Goal: Transaction & Acquisition: Subscribe to service/newsletter

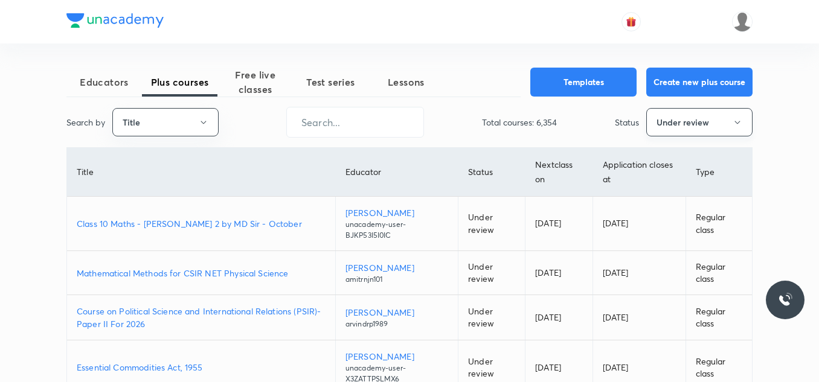
click at [712, 132] on button "Under review" at bounding box center [699, 122] width 106 height 28
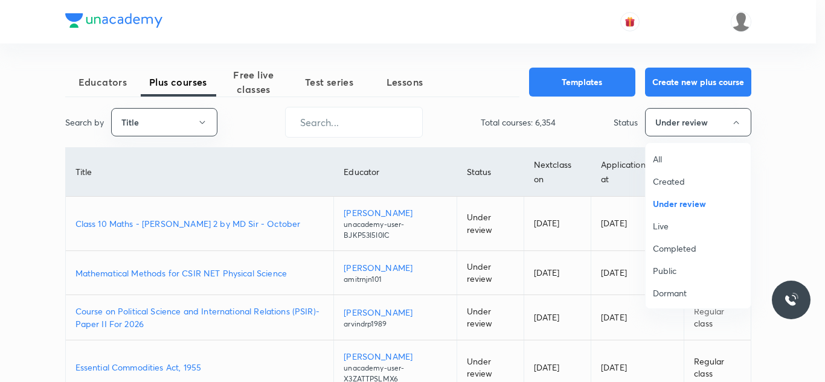
click at [653, 225] on span "Live" at bounding box center [698, 226] width 91 height 13
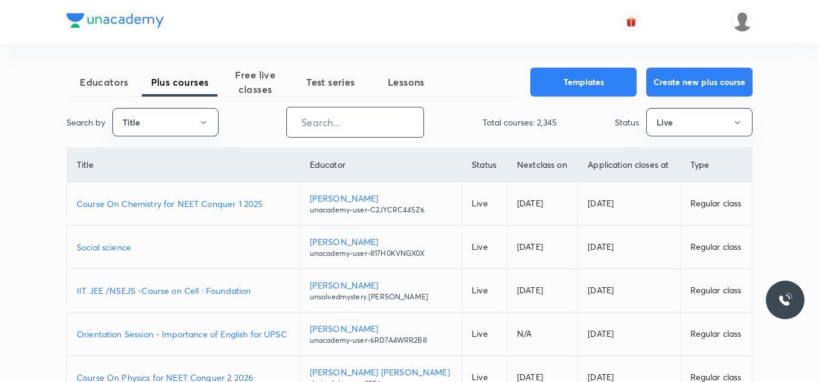
click at [338, 126] on input "text" at bounding box center [355, 122] width 136 height 31
paste input "surbhiupadhyay1991-2360"
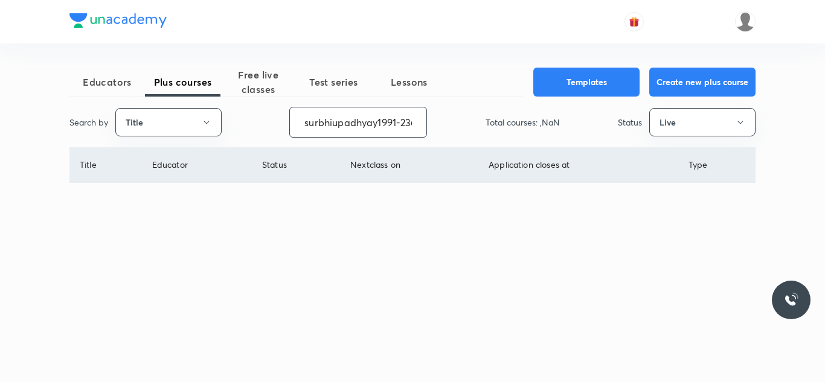
scroll to position [0, 14]
type input "surbhiupadhyay1991-2360"
click at [180, 115] on button "Title" at bounding box center [168, 122] width 106 height 28
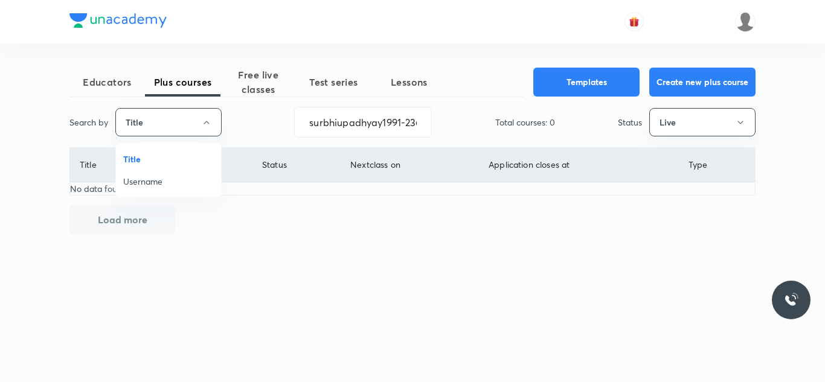
click at [162, 178] on span "Username" at bounding box center [168, 181] width 91 height 13
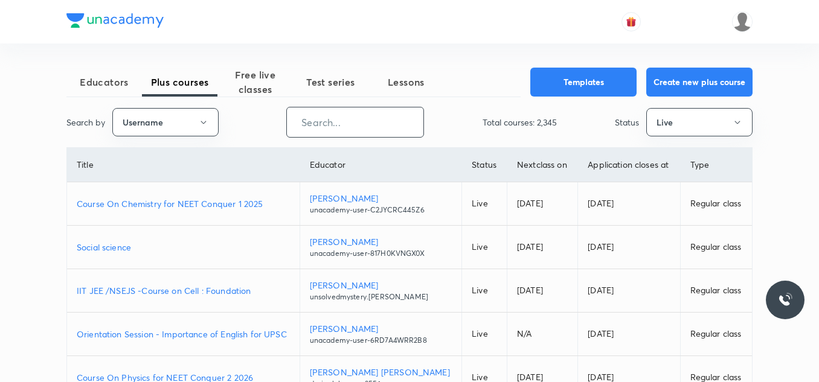
click at [307, 126] on input "text" at bounding box center [355, 122] width 136 height 31
paste input "surbhiupadhyay1991-2360"
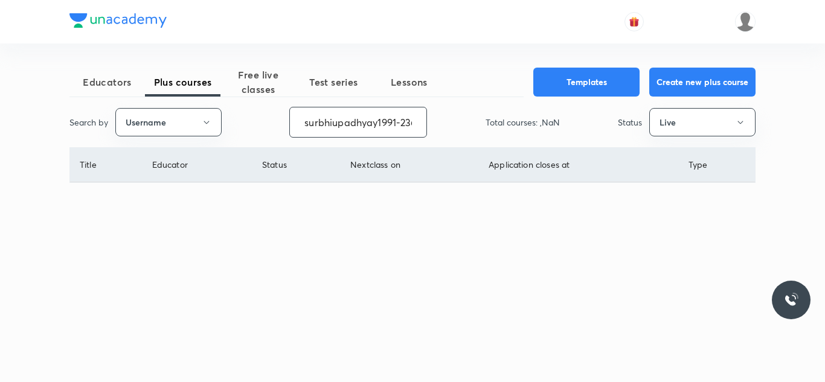
scroll to position [0, 14]
type input "surbhiupadhyay1991-2360"
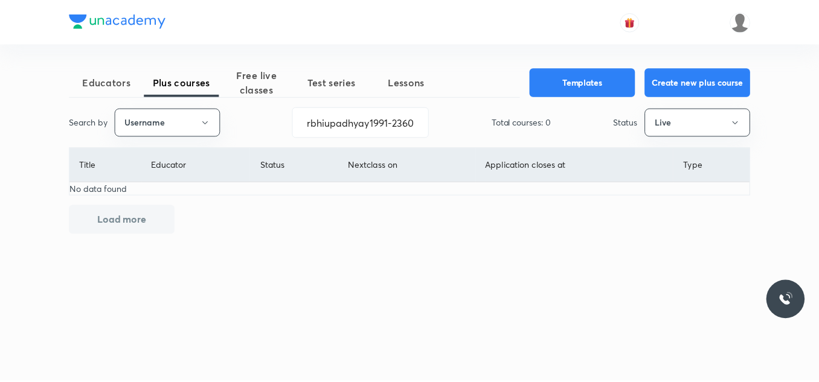
scroll to position [0, 0]
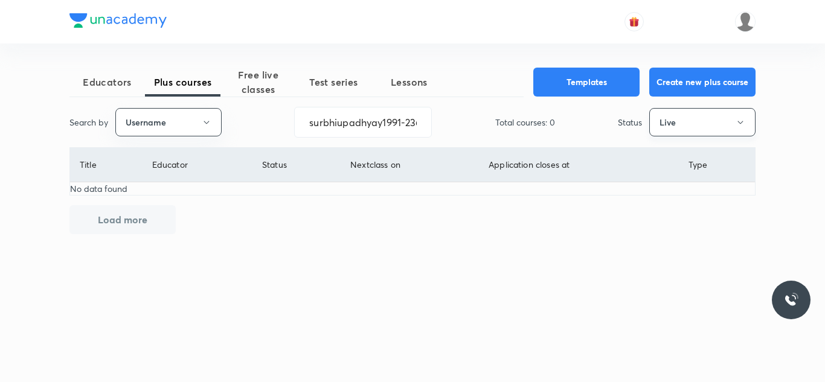
click at [679, 111] on button "Live" at bounding box center [702, 122] width 106 height 28
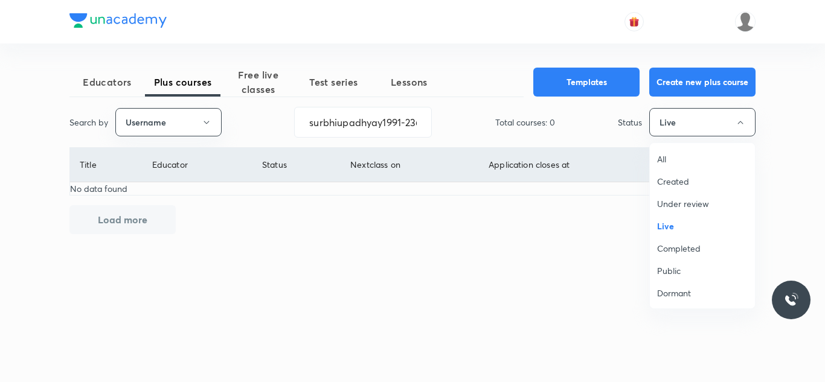
click at [671, 251] on span "Completed" at bounding box center [702, 248] width 91 height 13
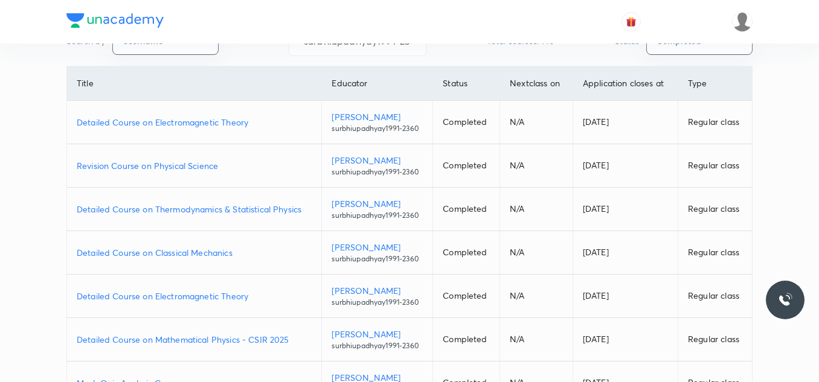
scroll to position [83, 0]
click at [216, 120] on p "Detailed Course on Electromagnetic Theory" at bounding box center [194, 121] width 235 height 13
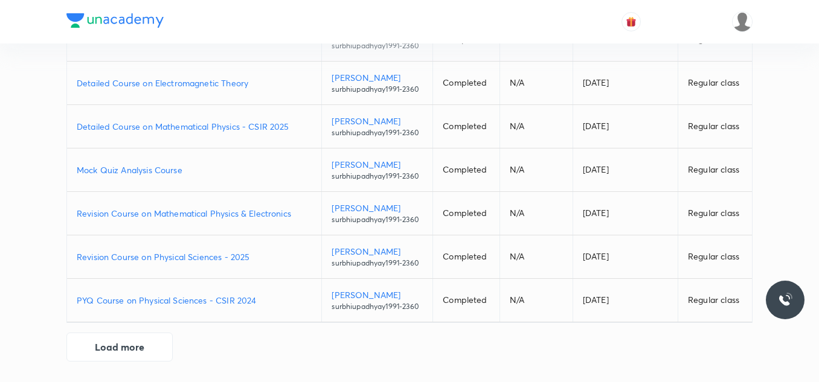
scroll to position [296, 0]
click at [135, 351] on button "Load more" at bounding box center [119, 344] width 106 height 29
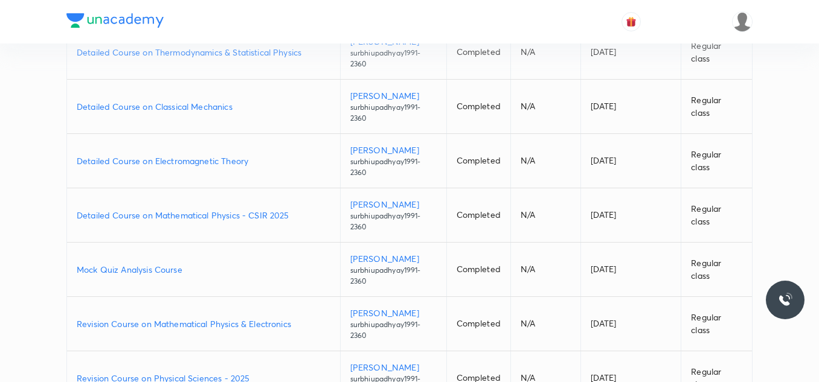
scroll to position [280, 0]
click at [181, 54] on p "Detailed Course on Thermodynamics & Statistical Physics" at bounding box center [204, 52] width 254 height 13
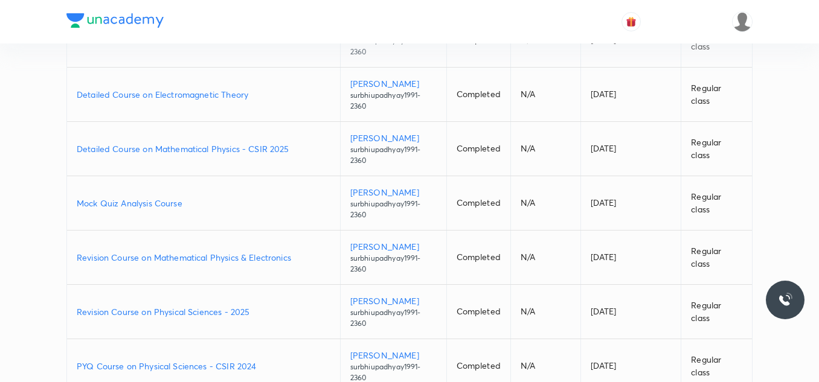
scroll to position [379, 0]
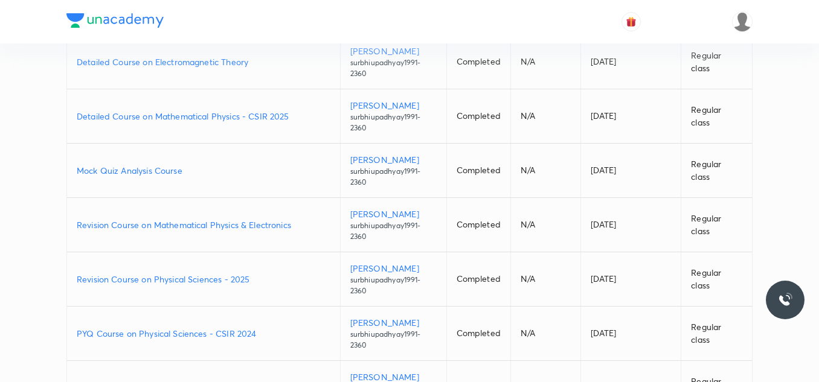
click at [312, 144] on td "Mock Quiz Analysis Course" at bounding box center [203, 171] width 273 height 54
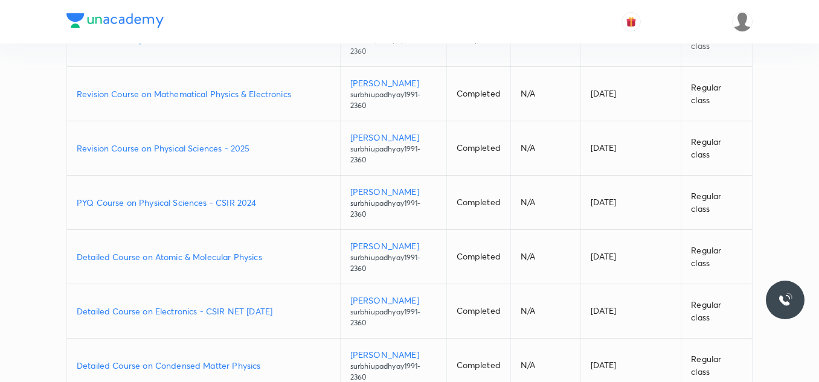
scroll to position [466, 0]
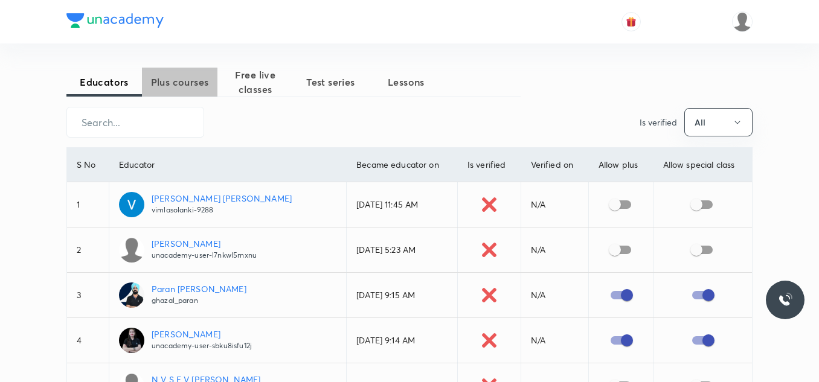
click at [199, 83] on span "Plus courses" at bounding box center [179, 82] width 75 height 14
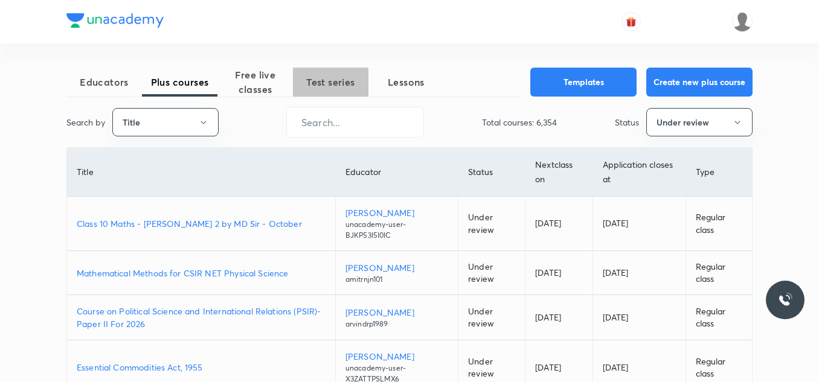
click at [333, 82] on span "Test series" at bounding box center [330, 82] width 75 height 14
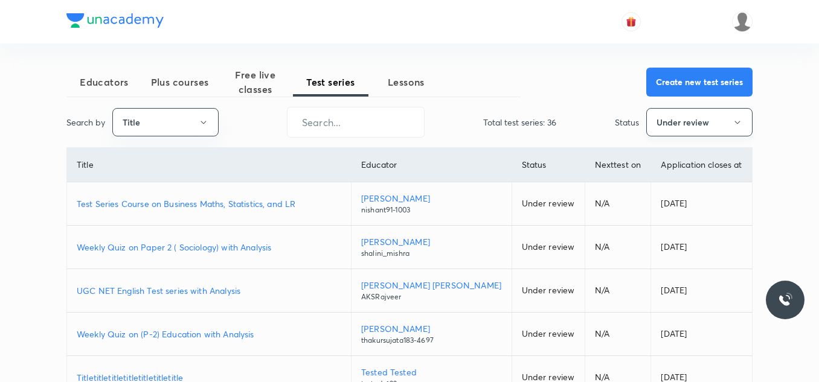
click at [669, 131] on button "Under review" at bounding box center [699, 122] width 106 height 28
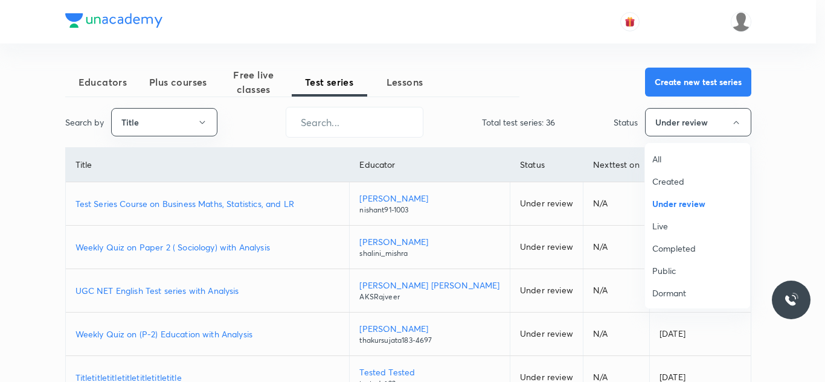
click at [665, 228] on span "Live" at bounding box center [697, 226] width 91 height 13
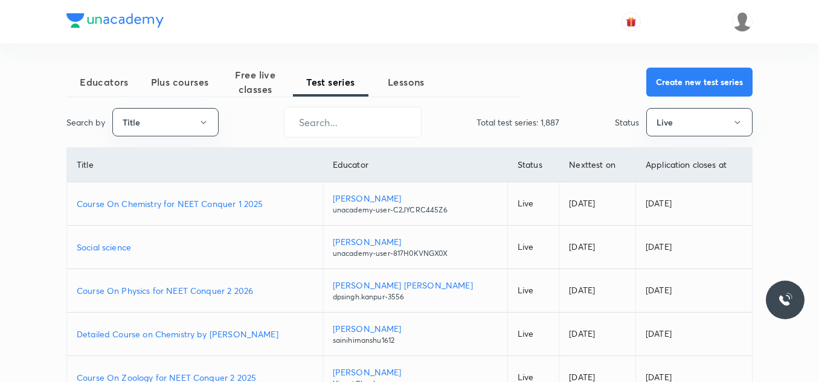
click at [184, 87] on span "Plus courses" at bounding box center [179, 82] width 75 height 14
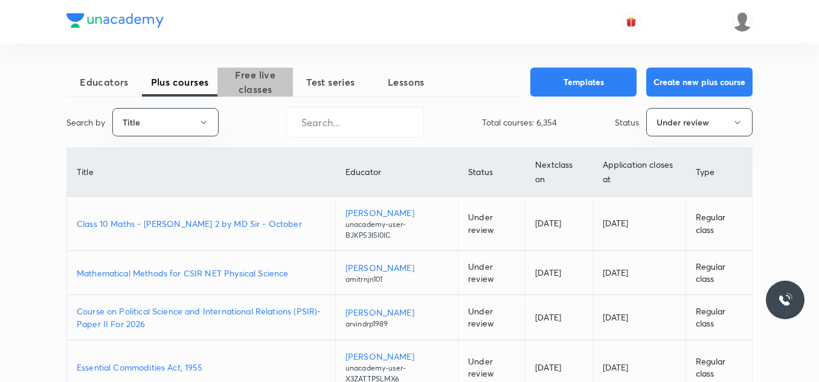
click at [260, 85] on span "Free live classes" at bounding box center [254, 82] width 75 height 29
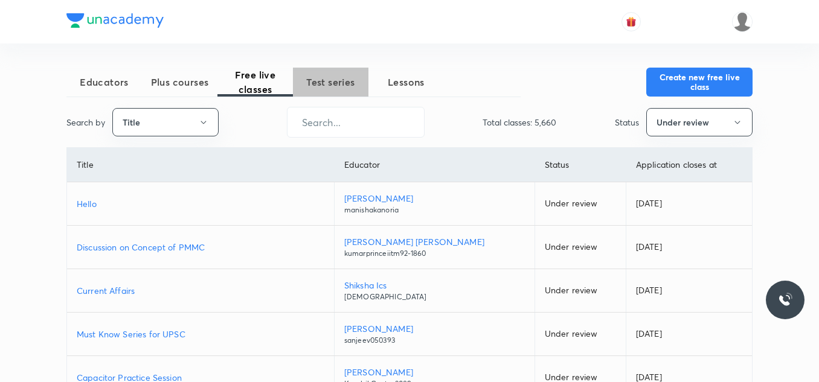
click at [328, 80] on span "Test series" at bounding box center [330, 82] width 75 height 14
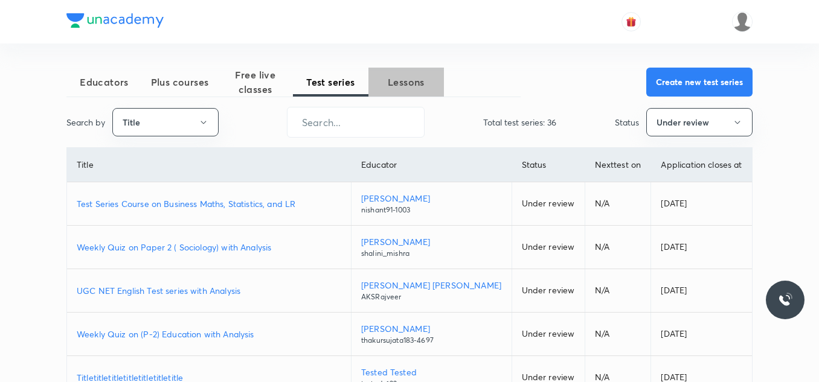
click at [393, 71] on button "Lessons" at bounding box center [405, 82] width 75 height 29
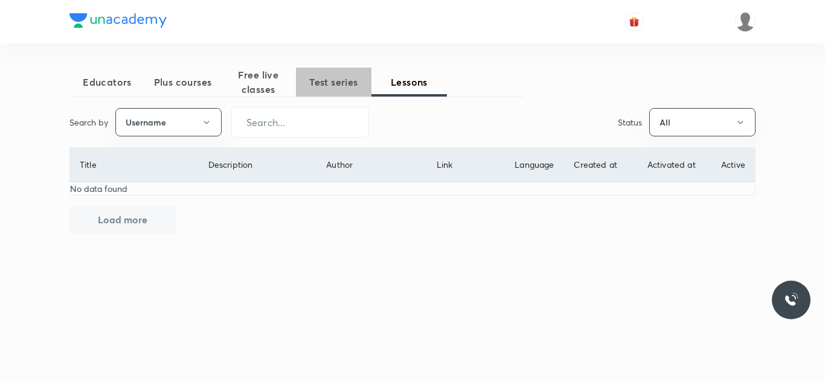
click at [333, 78] on span "Test series" at bounding box center [333, 82] width 75 height 14
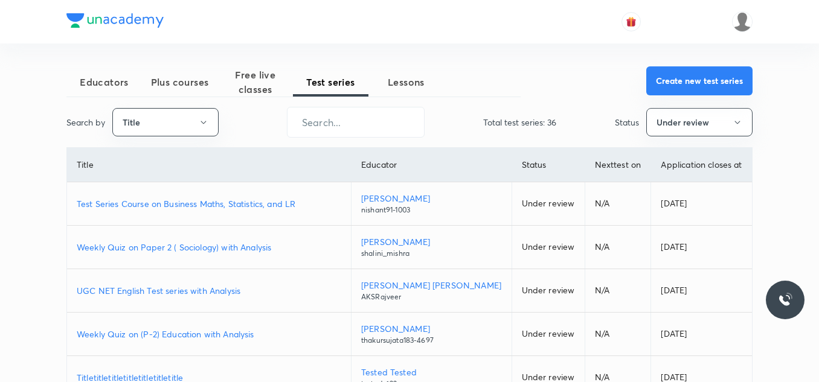
click at [673, 85] on button "Create new test series" at bounding box center [699, 80] width 106 height 29
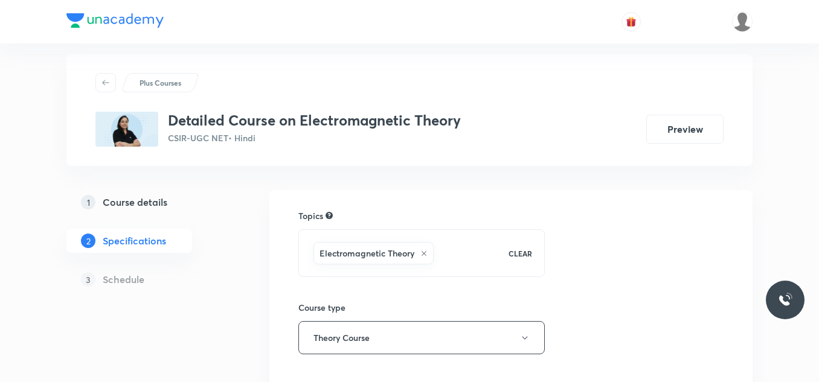
scroll to position [14, 0]
click at [669, 132] on button "Preview" at bounding box center [684, 127] width 77 height 29
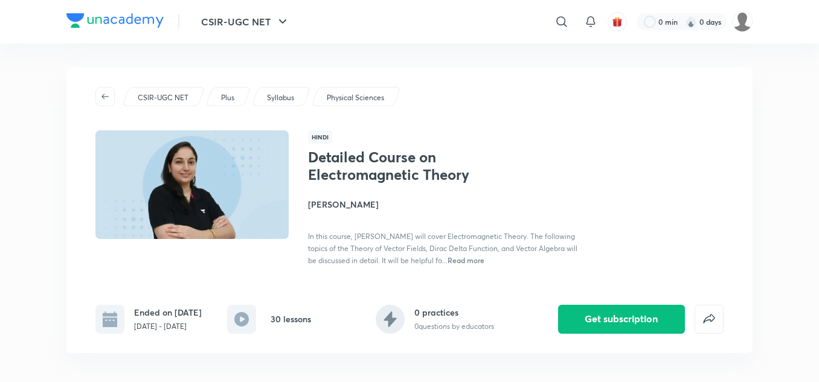
click at [484, 260] on span "Read more" at bounding box center [465, 260] width 37 height 10
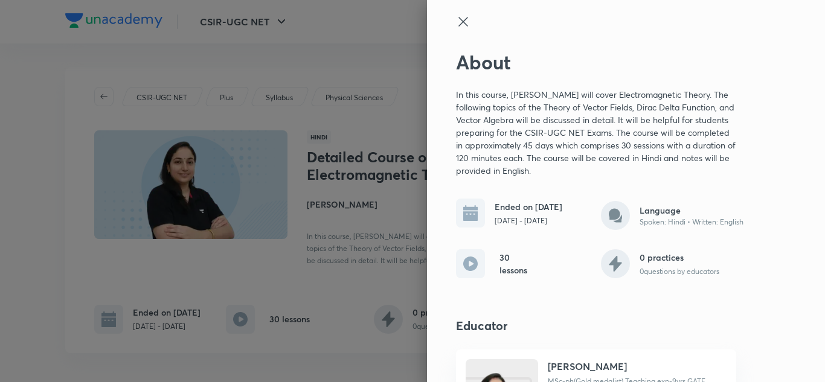
drag, startPoint x: 444, startPoint y: 16, endPoint x: 454, endPoint y: 24, distance: 11.6
click at [454, 24] on div "About In this course, Surbhi Upadhyay will cover Electromagnetic Theory. The fo…" at bounding box center [626, 191] width 398 height 382
click at [456, 24] on icon at bounding box center [463, 21] width 14 height 14
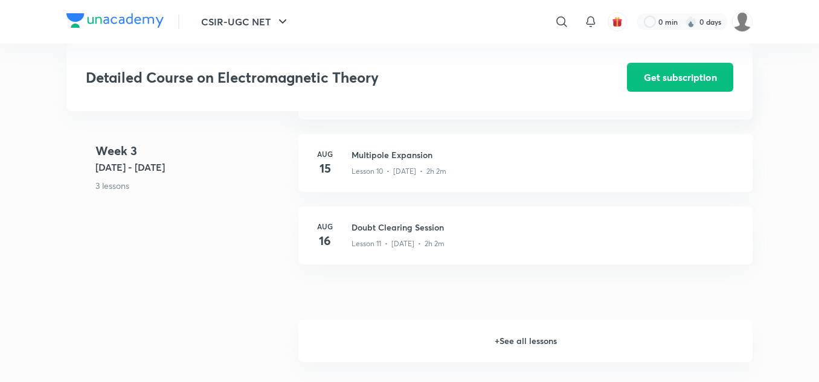
scroll to position [1287, 0]
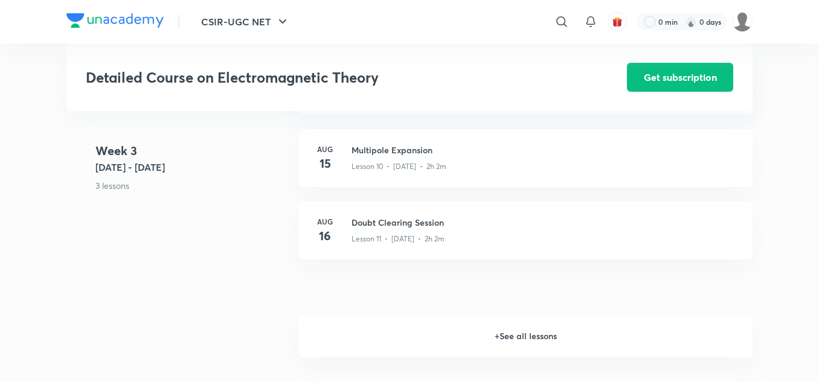
drag, startPoint x: 327, startPoint y: 219, endPoint x: 243, endPoint y: 236, distance: 85.6
click at [243, 236] on div "Week 3 Aug 11 - 17 3 lessons Aug 14 Methods of Image Lesson 9 • Aug 14 • 1h 55m…" at bounding box center [409, 165] width 686 height 217
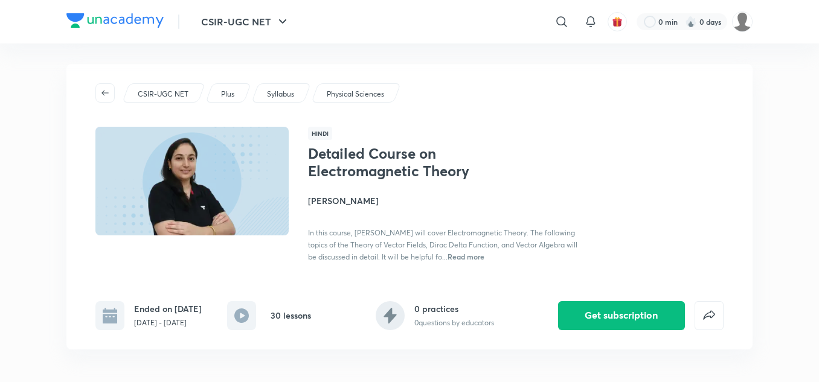
scroll to position [0, 0]
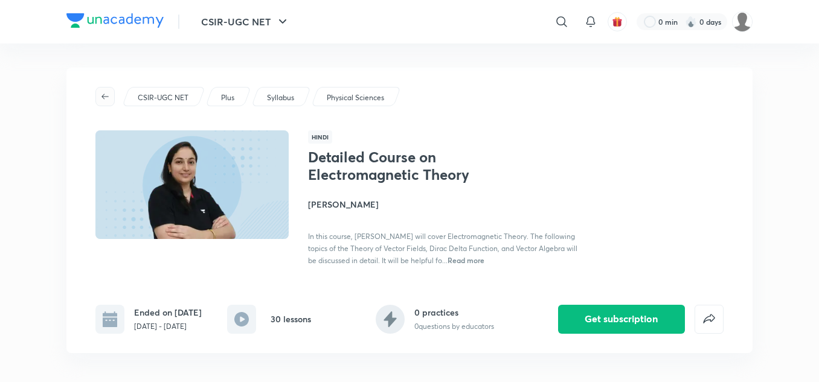
click at [105, 101] on button "button" at bounding box center [104, 96] width 19 height 19
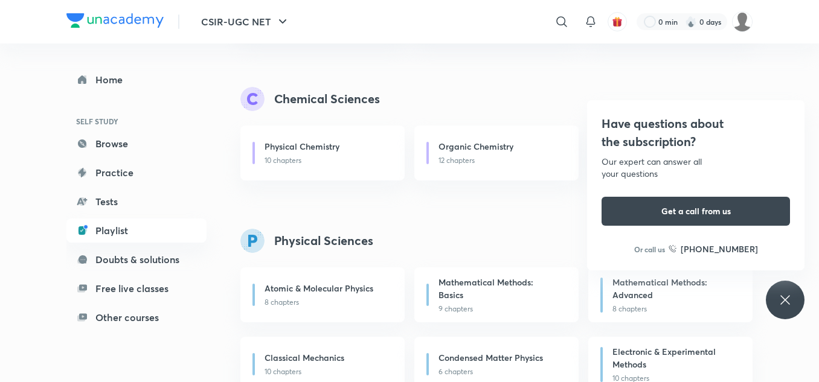
scroll to position [813, 0]
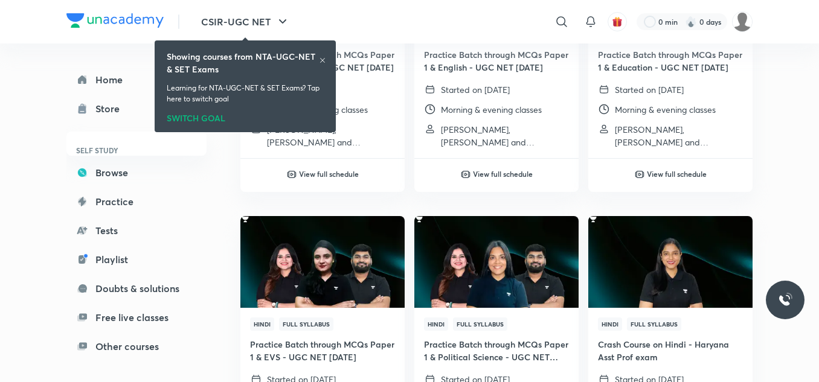
scroll to position [538, 0]
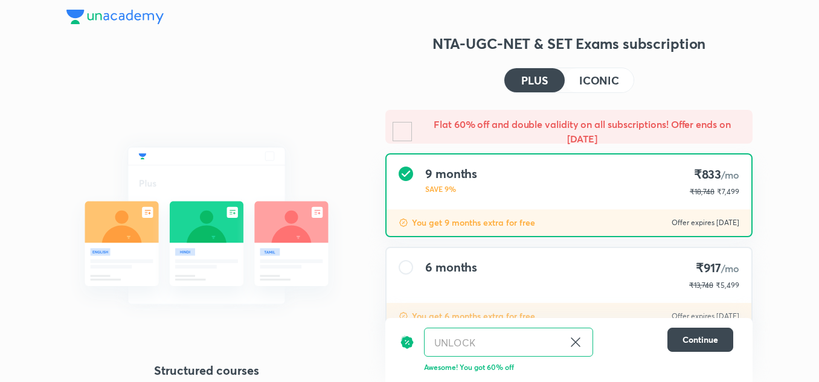
scroll to position [51, 0]
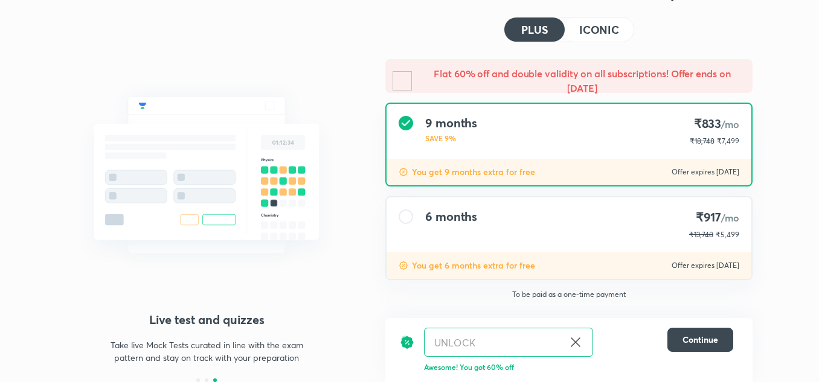
click at [604, 21] on button "ICONIC" at bounding box center [599, 30] width 69 height 24
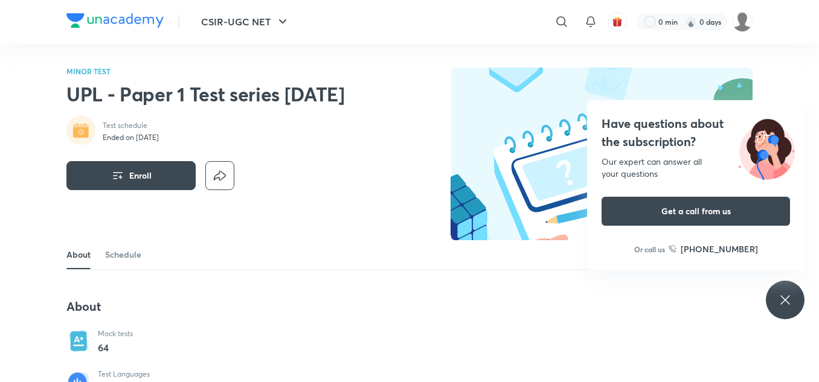
click at [288, 154] on div "Enroll" at bounding box center [205, 168] width 278 height 43
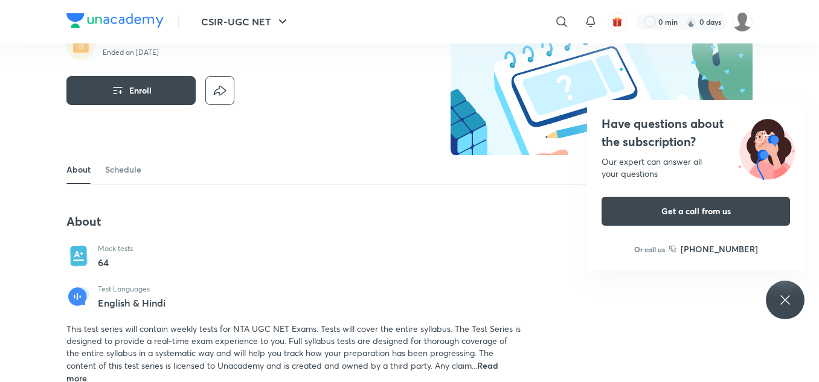
click at [794, 294] on div "Have questions about the subscription? Our expert can answer all your questions…" at bounding box center [785, 300] width 39 height 39
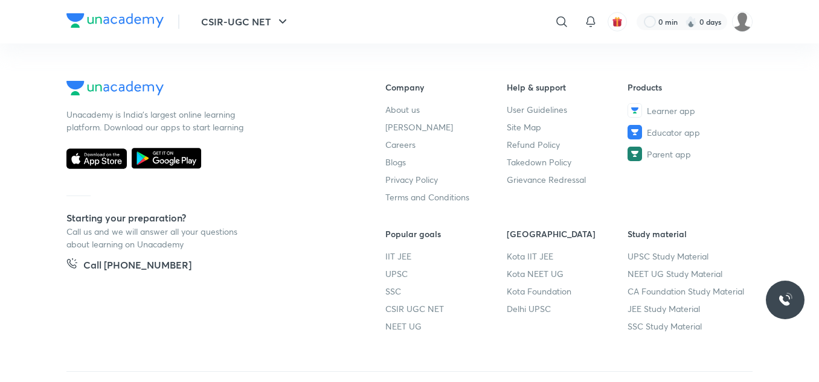
scroll to position [660, 0]
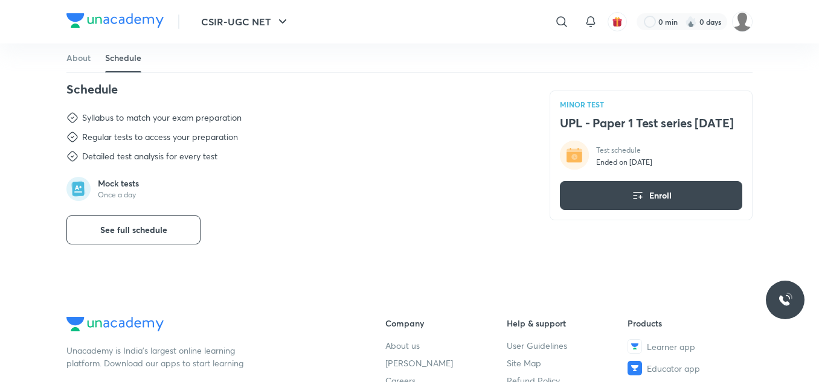
scroll to position [423, 0]
click at [148, 225] on button "See full schedule" at bounding box center [133, 229] width 134 height 29
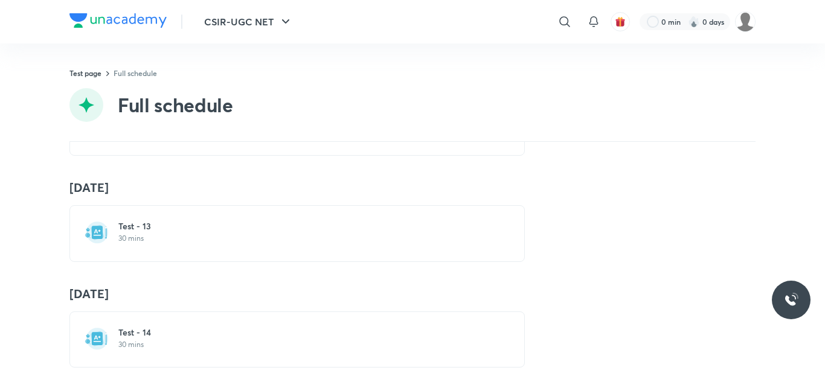
scroll to position [1147, 0]
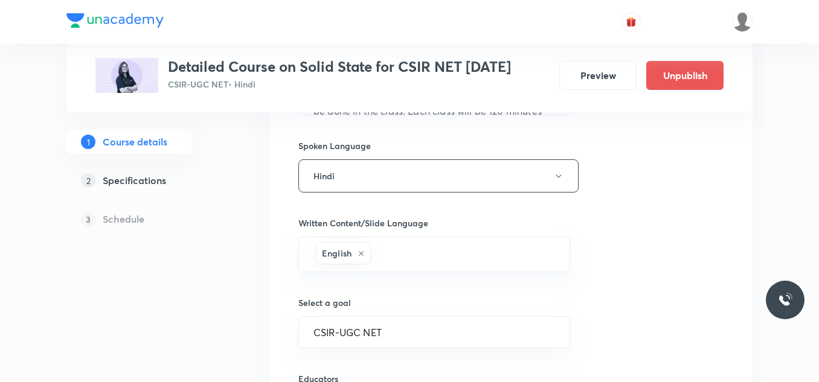
click at [125, 185] on h5 "Specifications" at bounding box center [134, 180] width 63 height 14
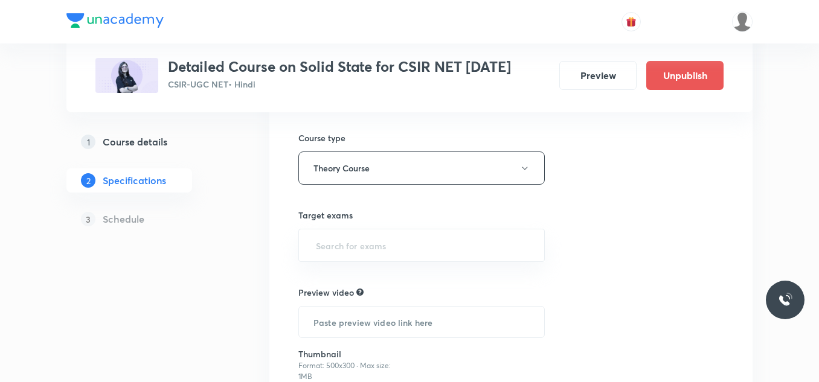
scroll to position [328, 0]
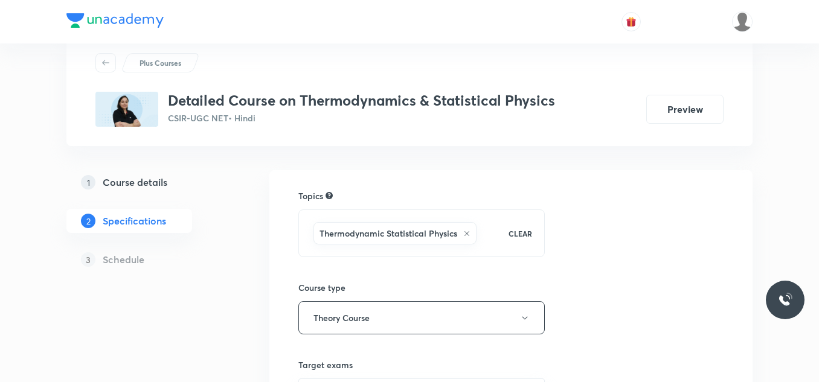
scroll to position [35, 0]
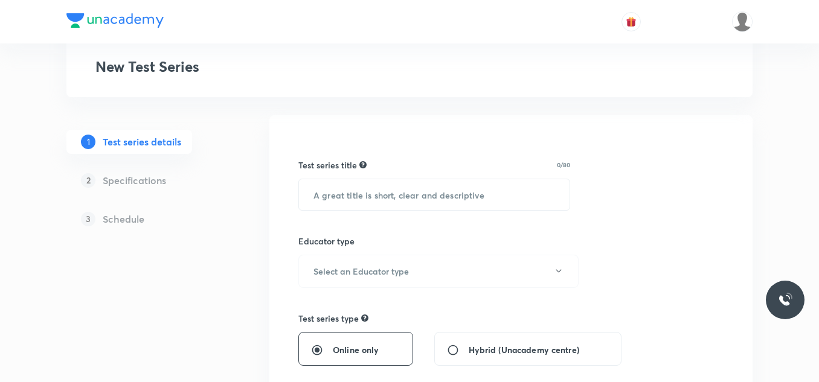
scroll to position [74, 0]
click at [356, 186] on input "text" at bounding box center [434, 194] width 271 height 31
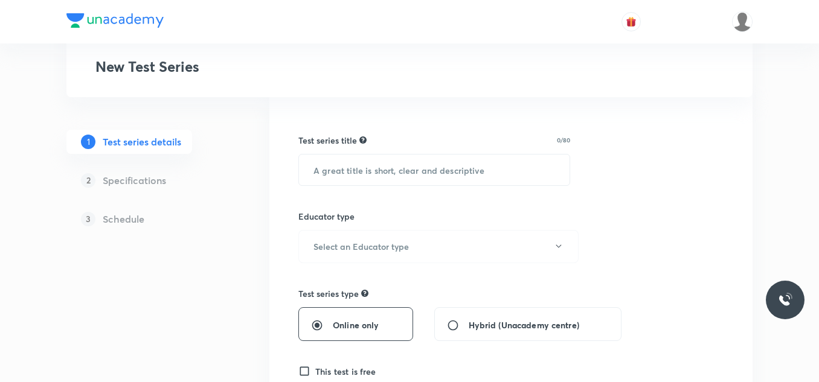
scroll to position [0, 0]
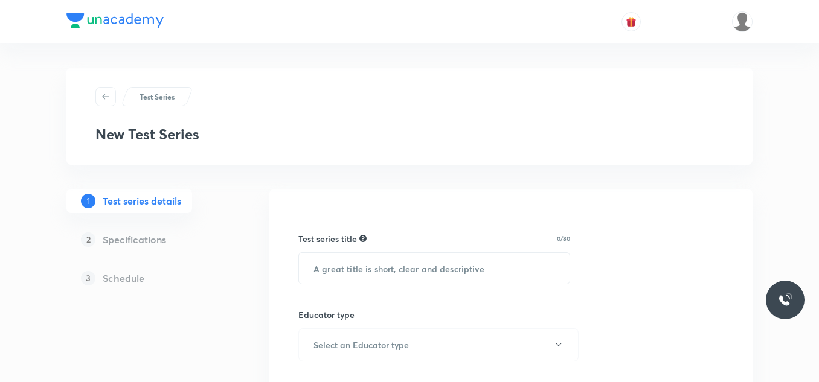
click at [141, 237] on h5 "Specifications" at bounding box center [134, 239] width 63 height 14
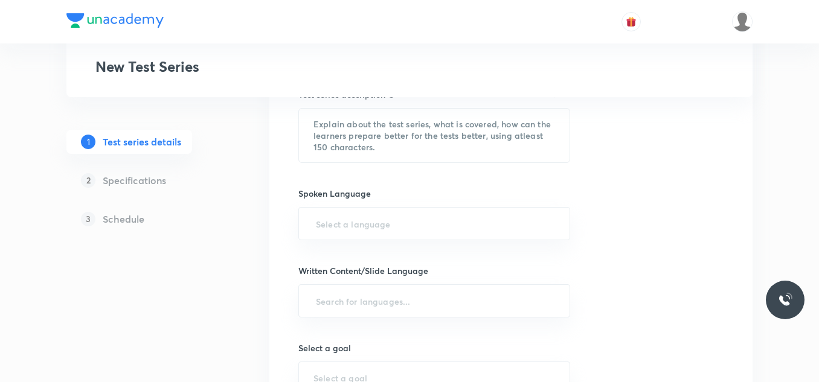
scroll to position [488, 0]
